Goal: Task Accomplishment & Management: Use online tool/utility

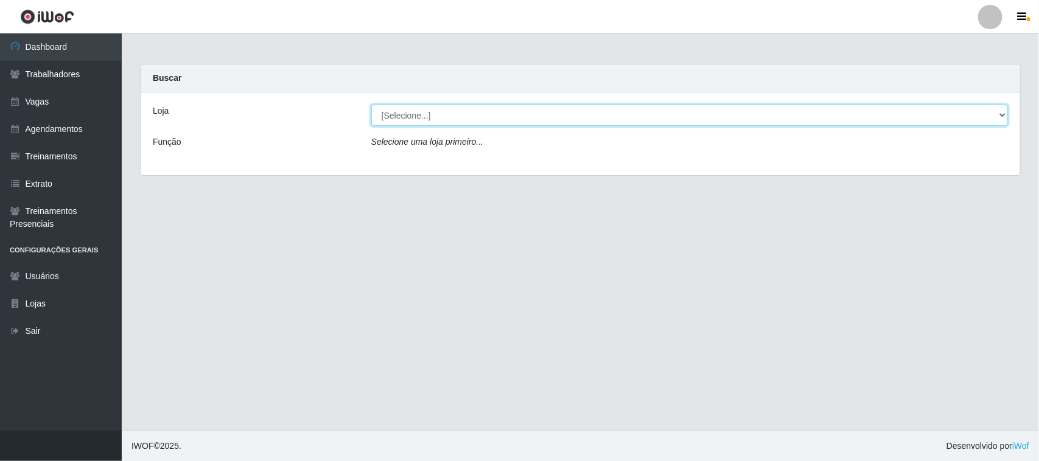
click at [499, 122] on select "[Selecione...] Nordestão - [GEOGRAPHIC_DATA]" at bounding box center [689, 115] width 636 height 21
select select "420"
click at [371, 105] on select "[Selecione...] Nordestão - [GEOGRAPHIC_DATA]" at bounding box center [689, 115] width 636 height 21
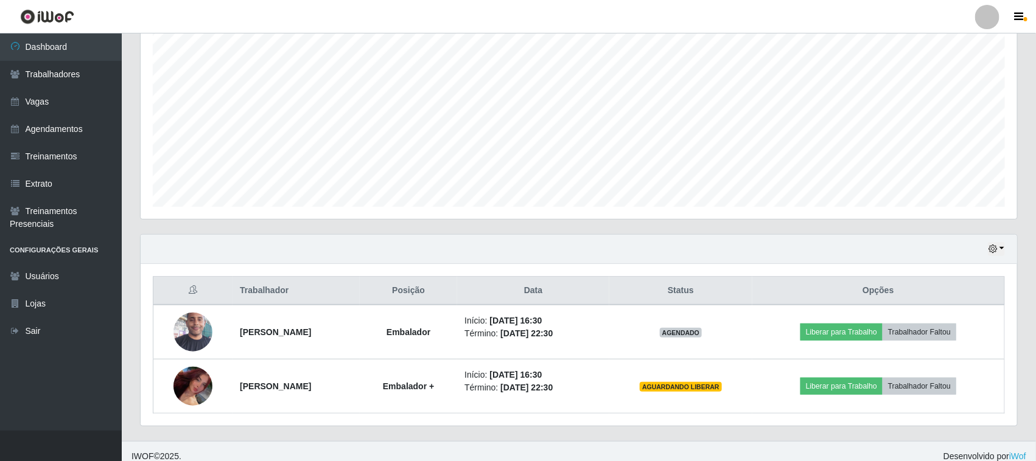
scroll to position [239, 0]
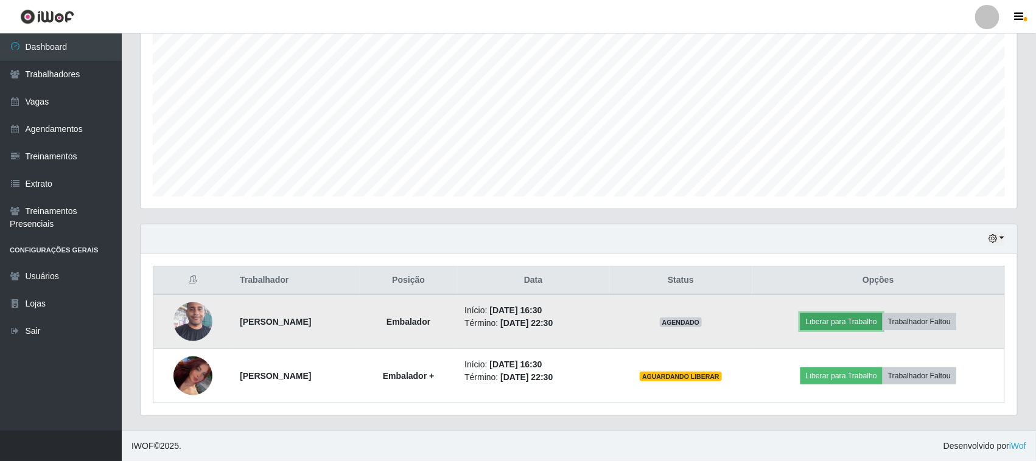
click at [835, 323] on button "Liberar para Trabalho" at bounding box center [841, 321] width 82 height 17
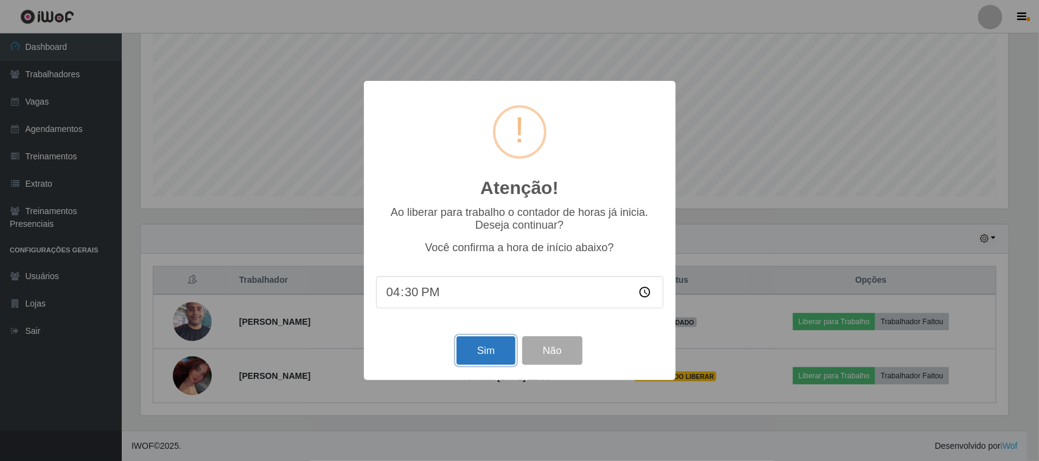
click at [506, 347] on button "Sim" at bounding box center [485, 350] width 59 height 29
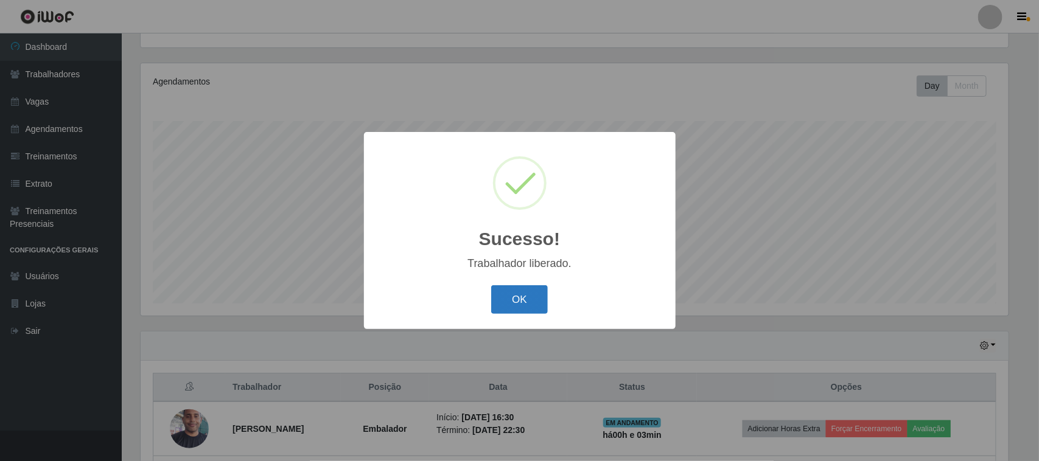
click at [543, 304] on button "OK" at bounding box center [519, 299] width 57 height 29
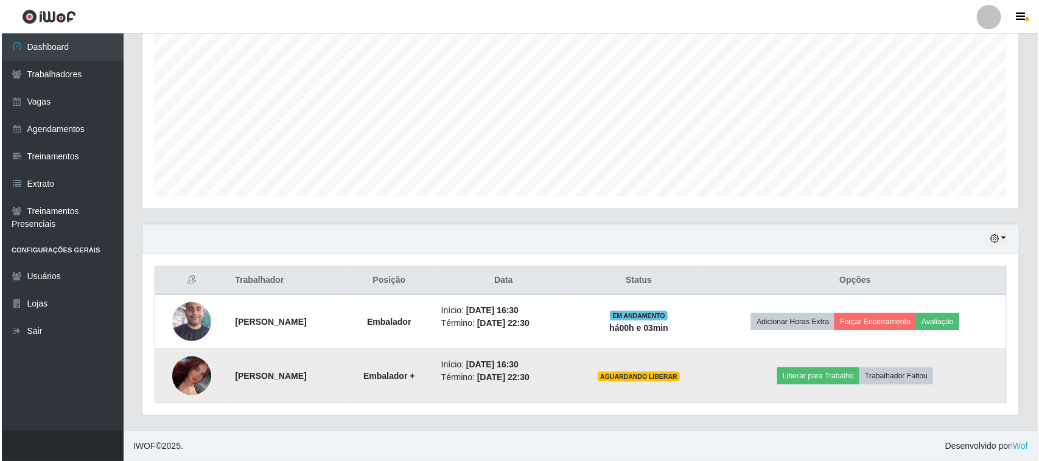
scroll to position [239, 0]
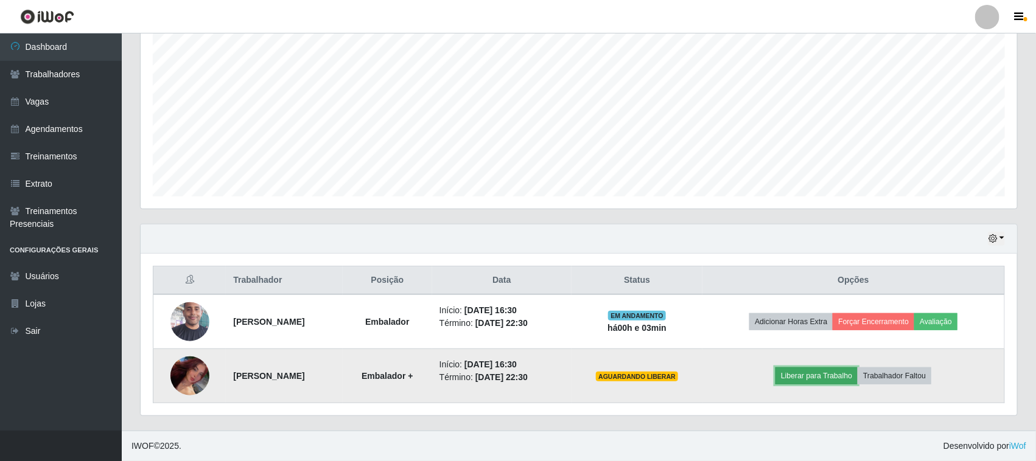
click at [813, 372] on button "Liberar para Trabalho" at bounding box center [816, 376] width 82 height 17
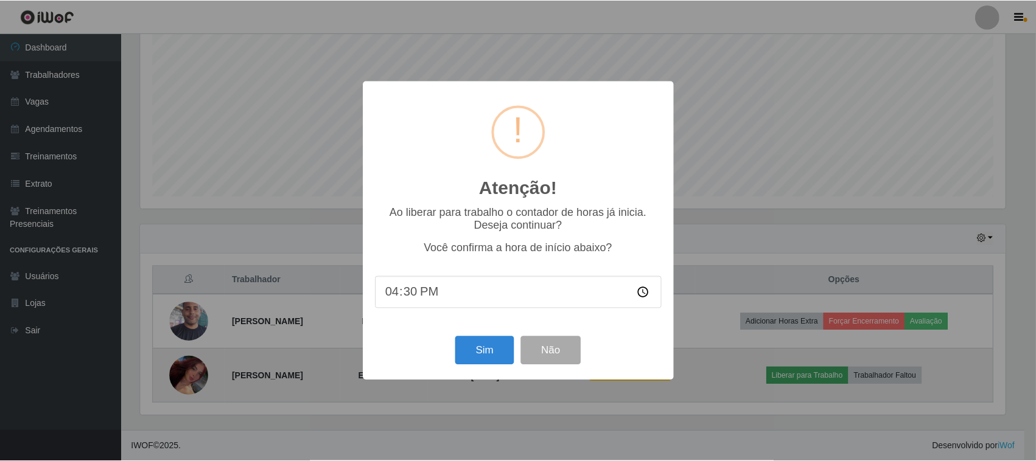
scroll to position [253, 868]
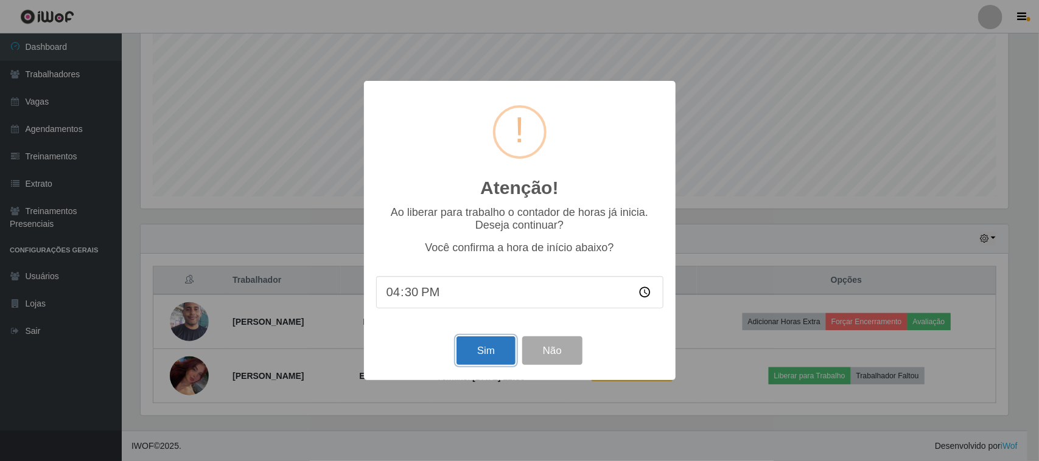
click at [490, 361] on button "Sim" at bounding box center [485, 350] width 59 height 29
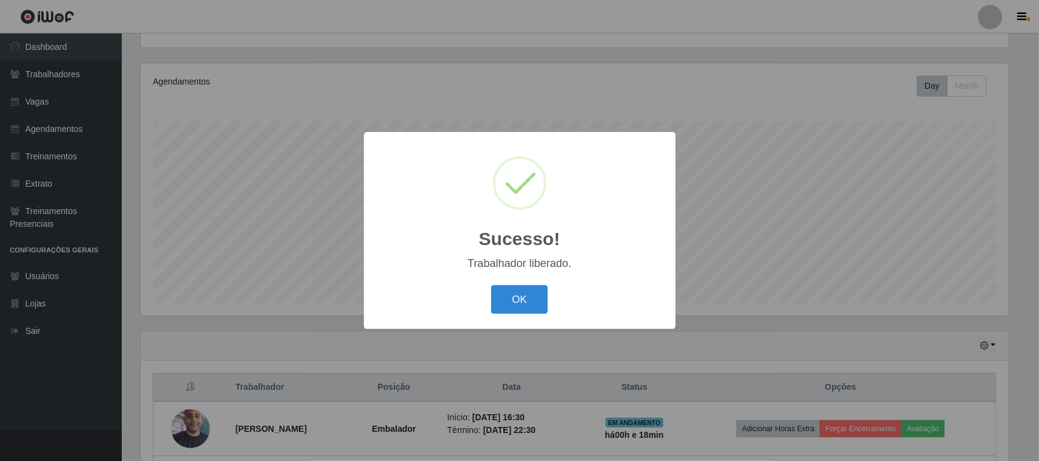
click at [539, 285] on div "OK Cancel" at bounding box center [519, 299] width 287 height 35
click at [537, 291] on button "OK" at bounding box center [519, 299] width 57 height 29
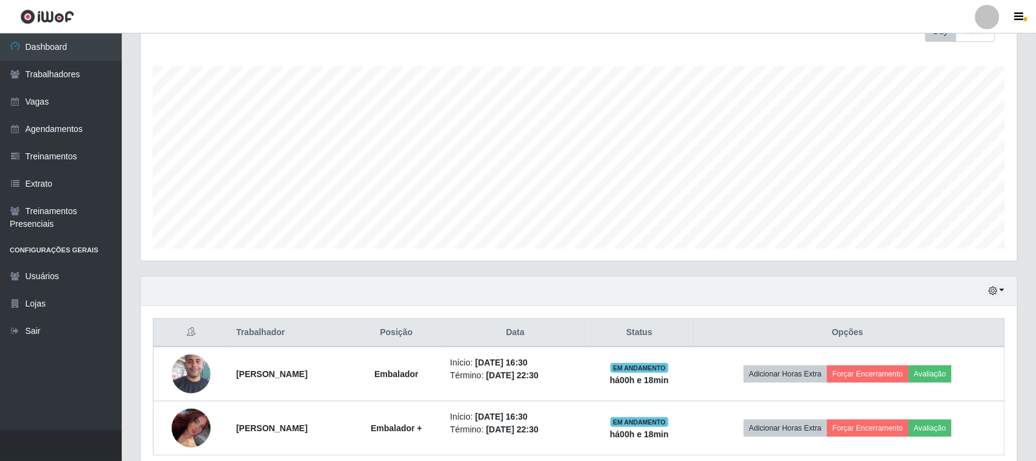
scroll to position [239, 0]
